Goal: Check status

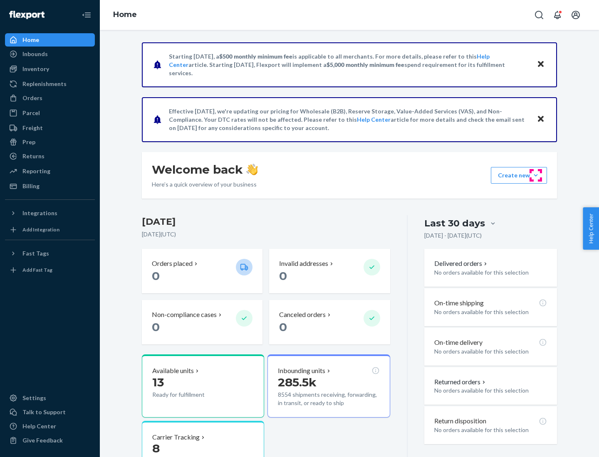
click at [535, 175] on button "Create new Create new inbound Create new order Create new product" at bounding box center [519, 175] width 56 height 17
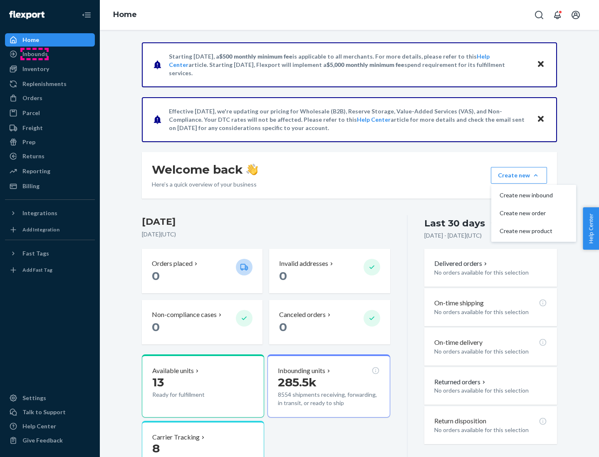
click at [35, 54] on div "Inbounds" at bounding box center [34, 54] width 25 height 8
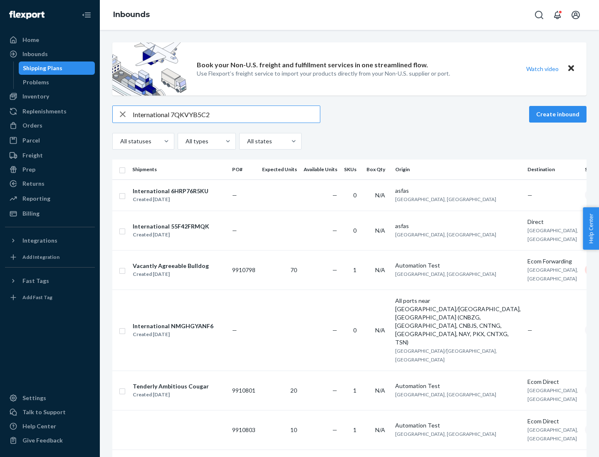
type input "International 7QKVYB5C29"
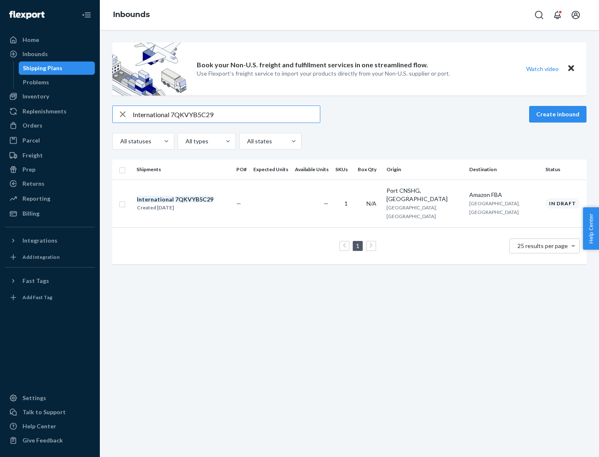
click at [189, 204] on div "Created [DATE]" at bounding box center [175, 208] width 76 height 8
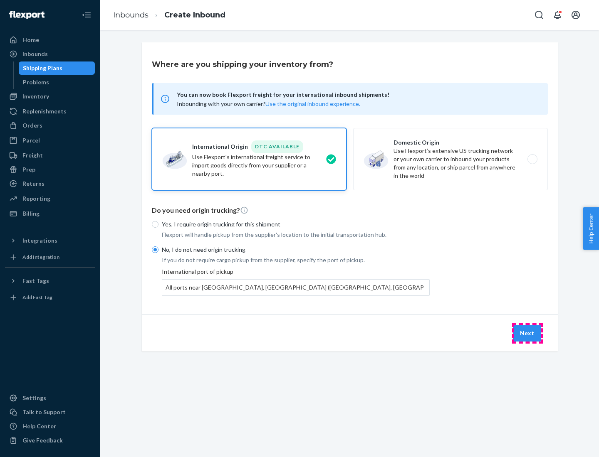
click at [527, 333] on button "Next" at bounding box center [527, 333] width 28 height 17
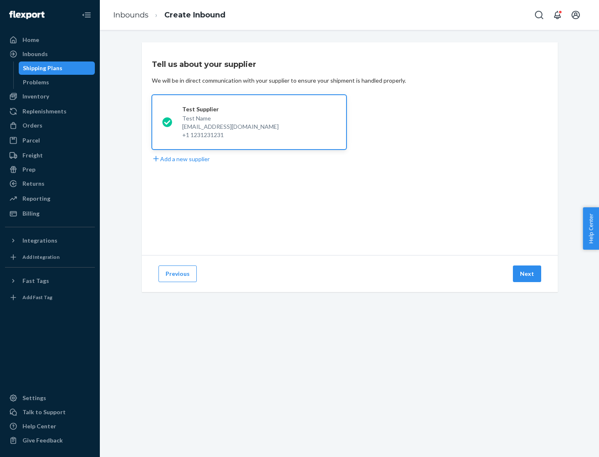
click at [527, 274] on button "Next" at bounding box center [527, 274] width 28 height 17
